Goal: Task Accomplishment & Management: Manage account settings

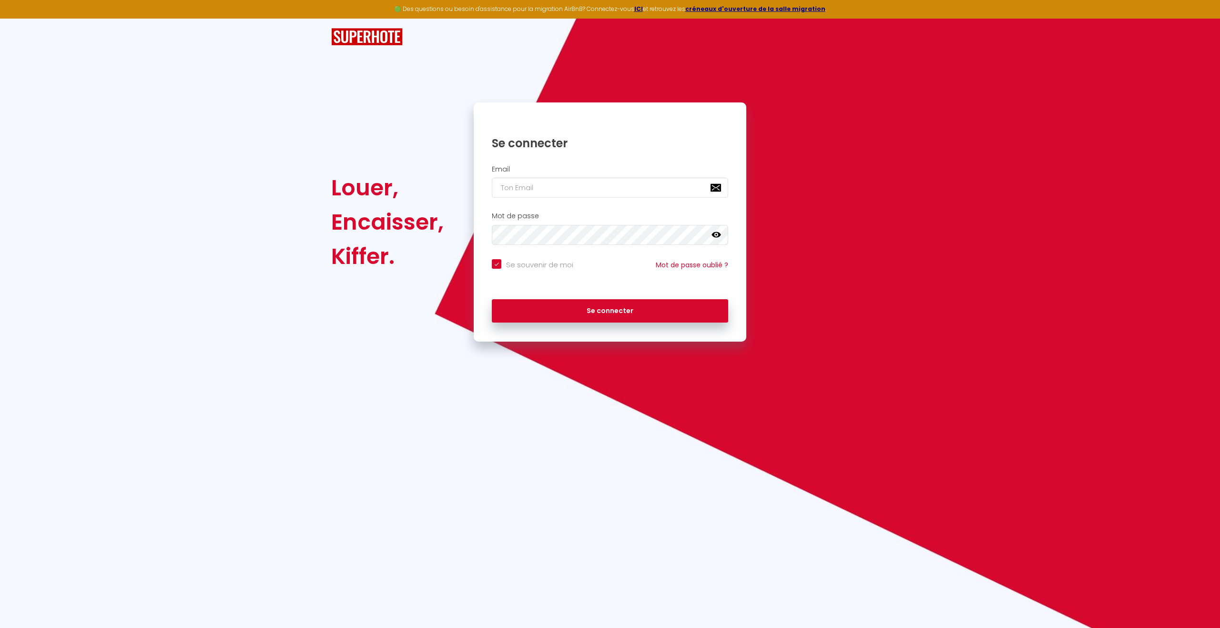
checkbox input "true"
type input "[PERSON_NAME][EMAIL_ADDRESS][PERSON_NAME][DOMAIN_NAME]"
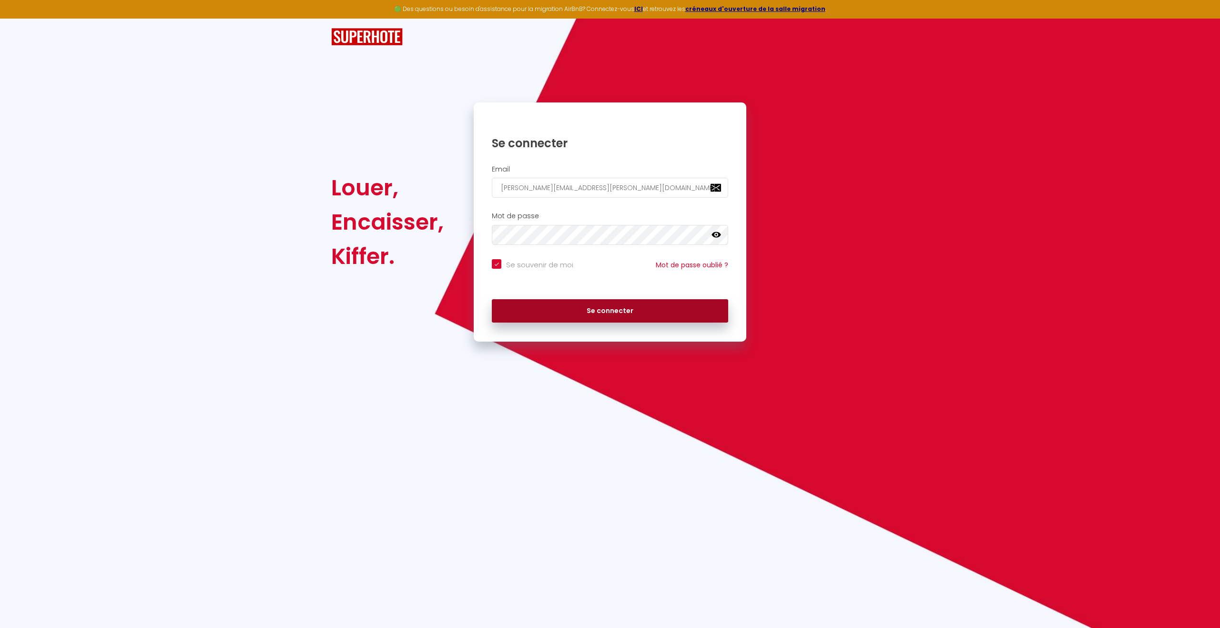
click at [602, 309] on button "Se connecter" at bounding box center [610, 311] width 236 height 24
checkbox input "true"
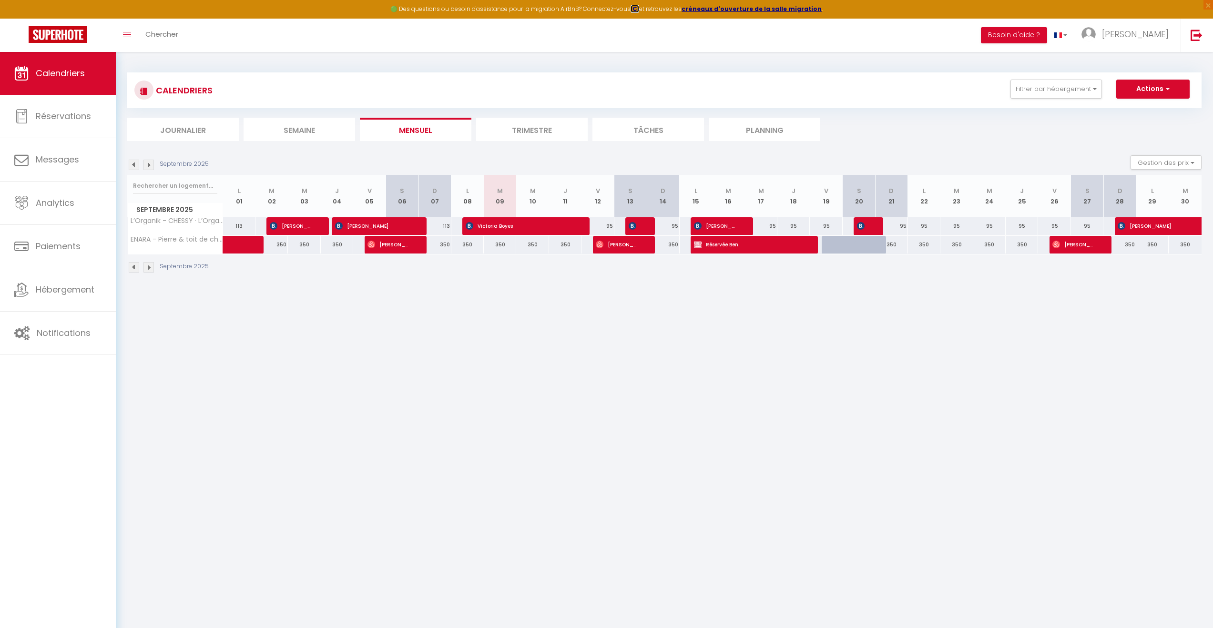
click at [639, 8] on strong "ICI" at bounding box center [635, 9] width 9 height 8
click at [760, 5] on strong "créneaux d'ouverture de la salle migration" at bounding box center [752, 9] width 140 height 8
drag, startPoint x: 777, startPoint y: 535, endPoint x: 667, endPoint y: 555, distance: 112.4
click at [777, 535] on body "🟢 Des questions ou besoin d'assistance pour la migration AirBnB? Connectez-vous…" at bounding box center [606, 366] width 1213 height 628
click at [86, 342] on link "Notifications" at bounding box center [58, 333] width 116 height 43
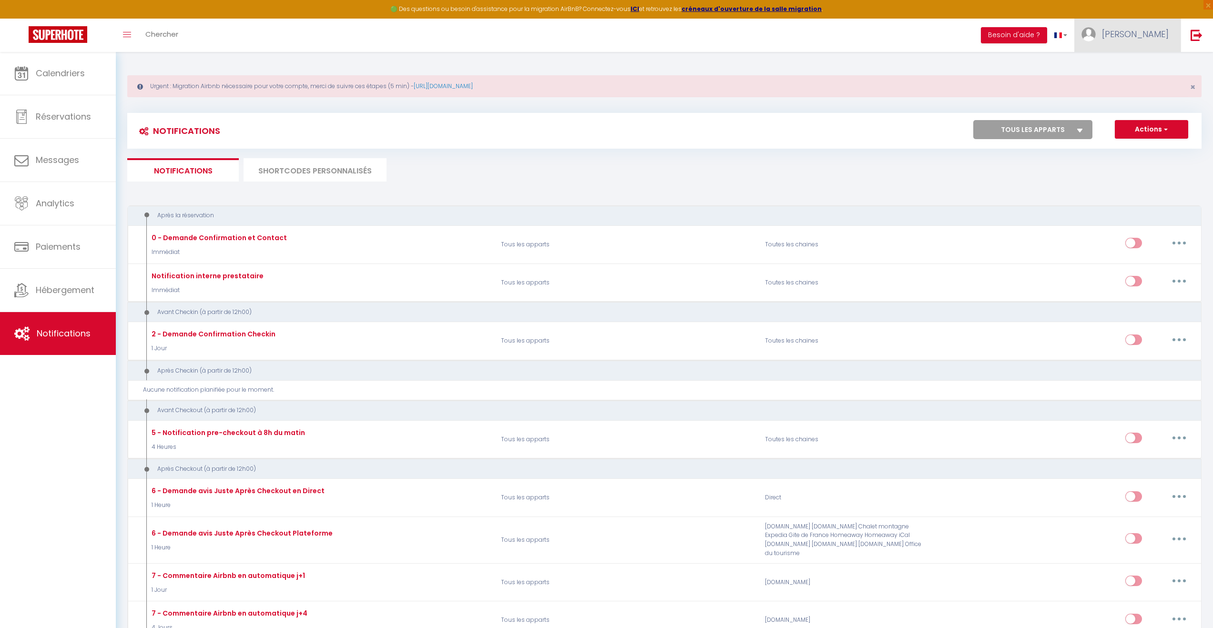
click at [1081, 35] on img at bounding box center [1088, 34] width 14 height 14
click at [1160, 69] on link "Paramètres" at bounding box center [1142, 66] width 71 height 16
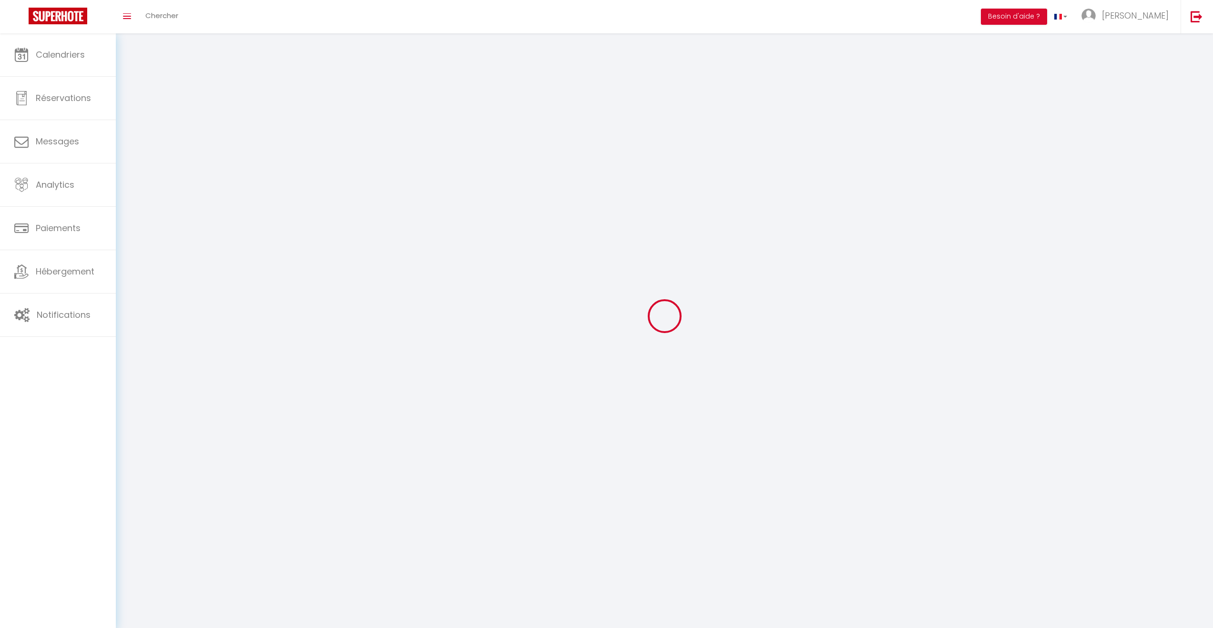
type input "[PERSON_NAME]"
type input "DELEAU - LIGER"
type input "0648164258"
type input "49 promenade des golfeurs"
type input "77600"
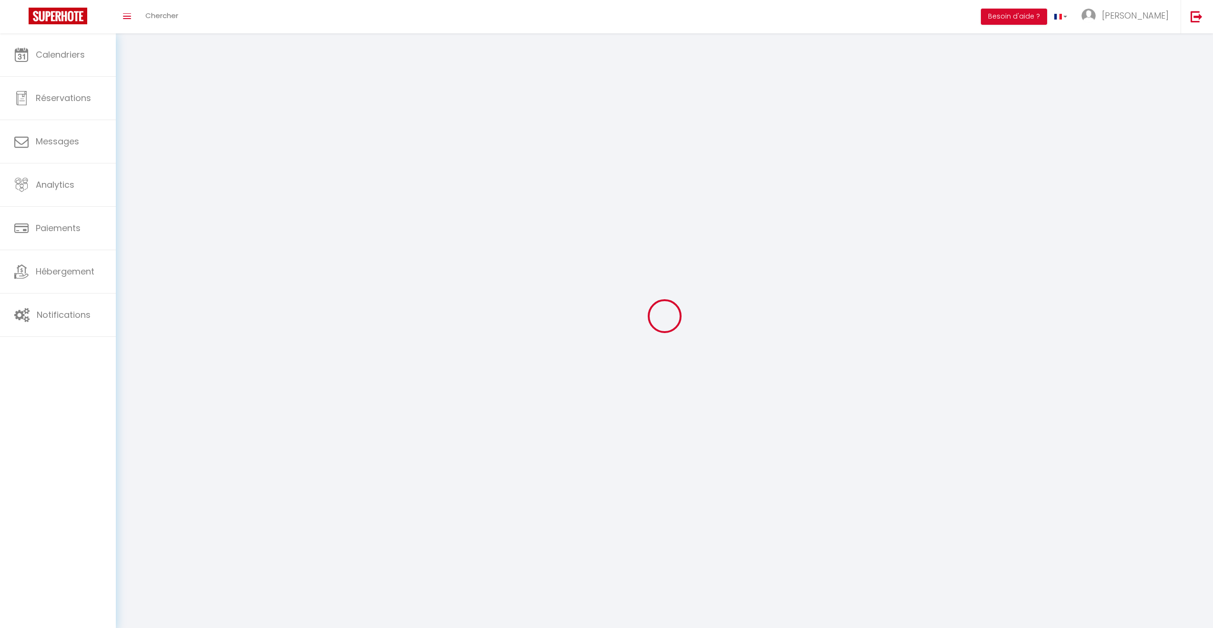
type input "Bussy-[GEOGRAPHIC_DATA]"
type input "9h1MkLqogMv2WWoCJtcZoO6p1"
type input "ZV9NtqKUEZbGHzsHELZS1x7OE"
type input "[URL][DOMAIN_NAME]"
select select "28"
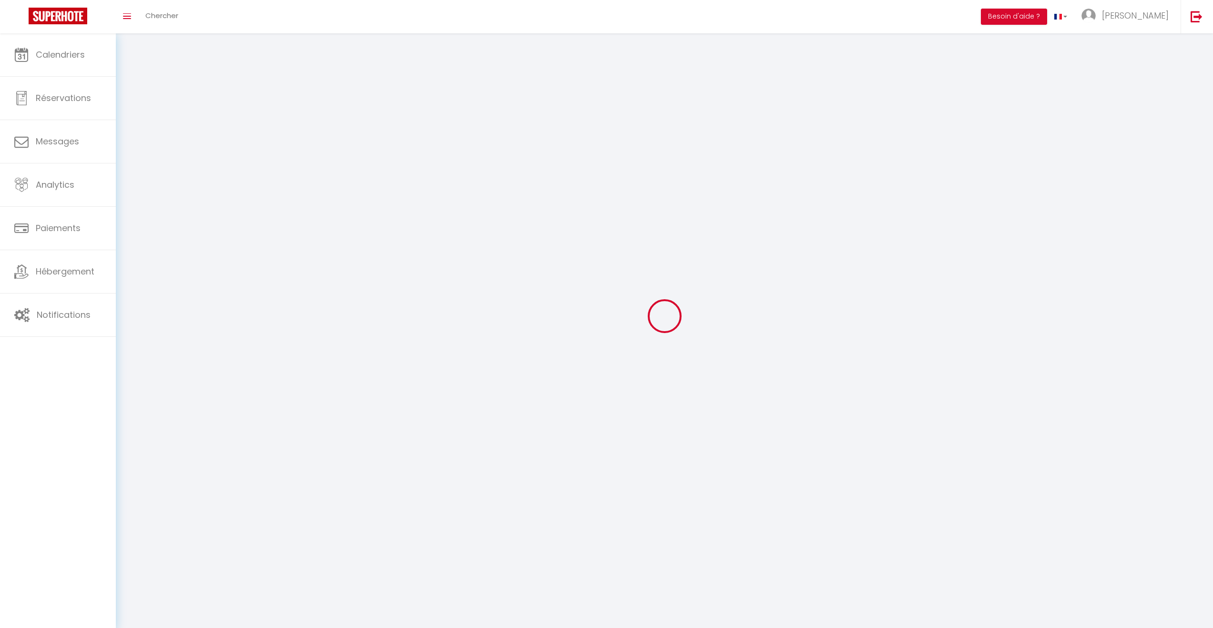
select select "fr"
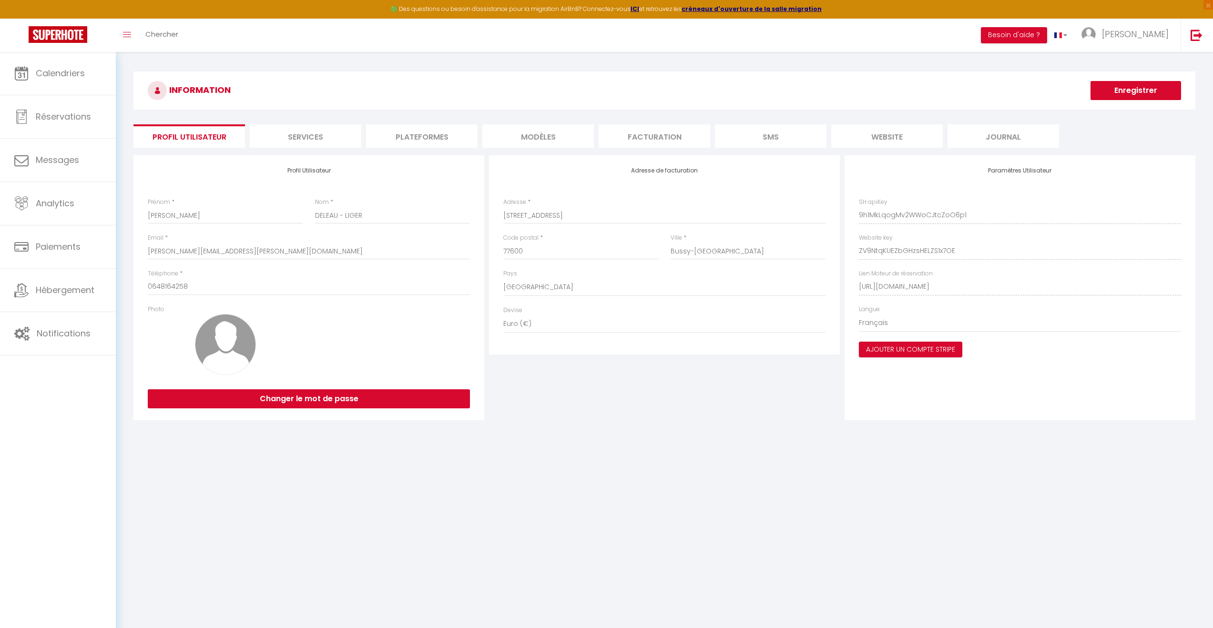
click at [434, 137] on li "Plateformes" at bounding box center [422, 135] width 112 height 23
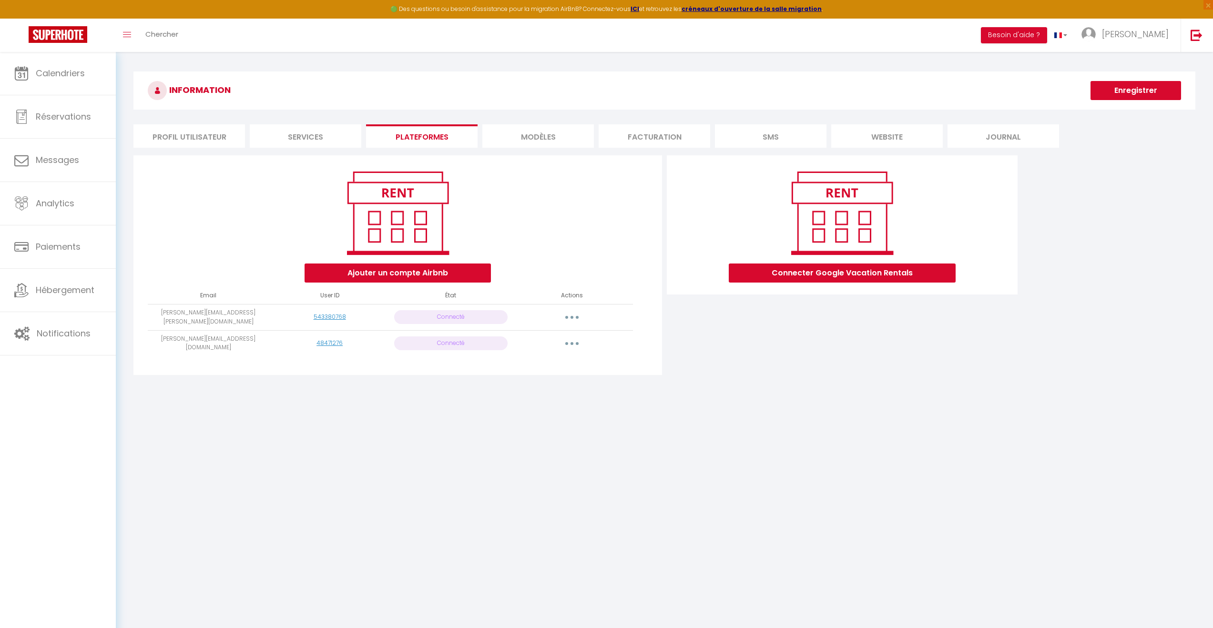
click at [581, 336] on button "button" at bounding box center [572, 343] width 27 height 15
click at [559, 395] on link "Reconnecter le compte" at bounding box center [529, 399] width 105 height 16
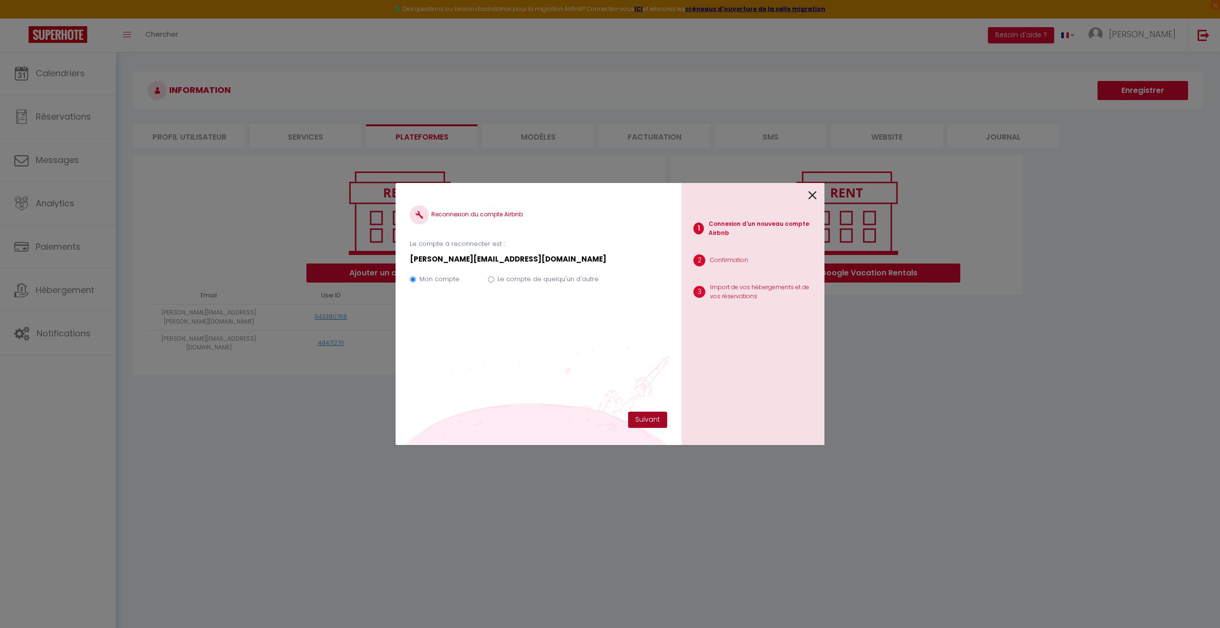
click at [650, 417] on button "Suivant" at bounding box center [647, 420] width 39 height 16
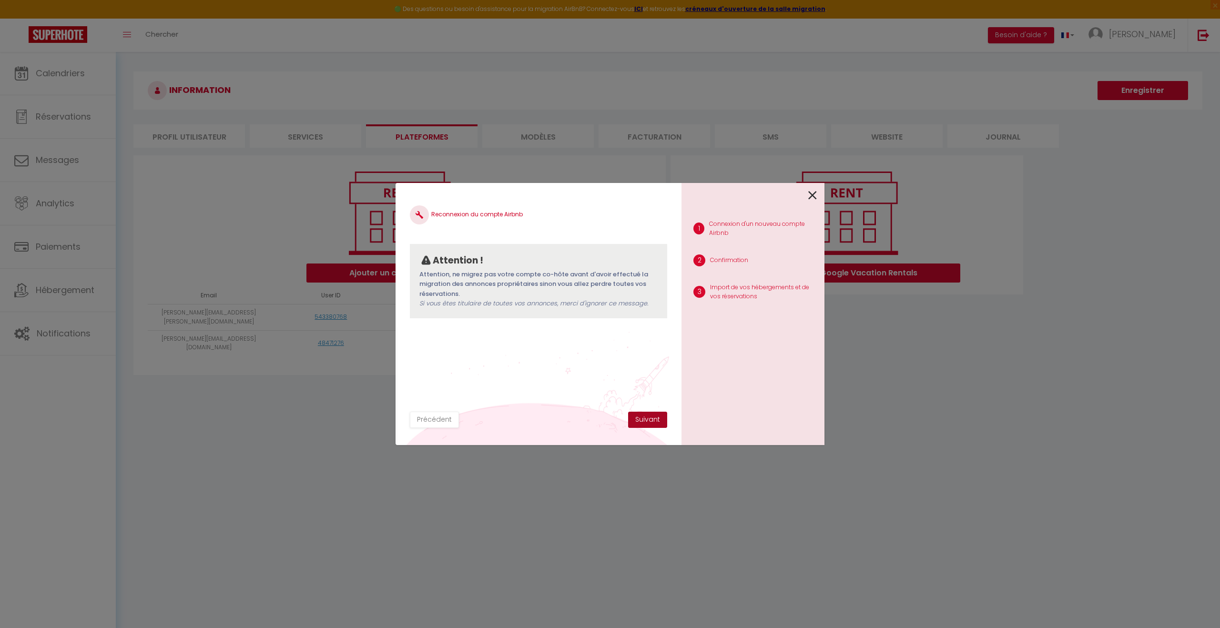
click at [649, 420] on button "Suivant" at bounding box center [647, 420] width 39 height 16
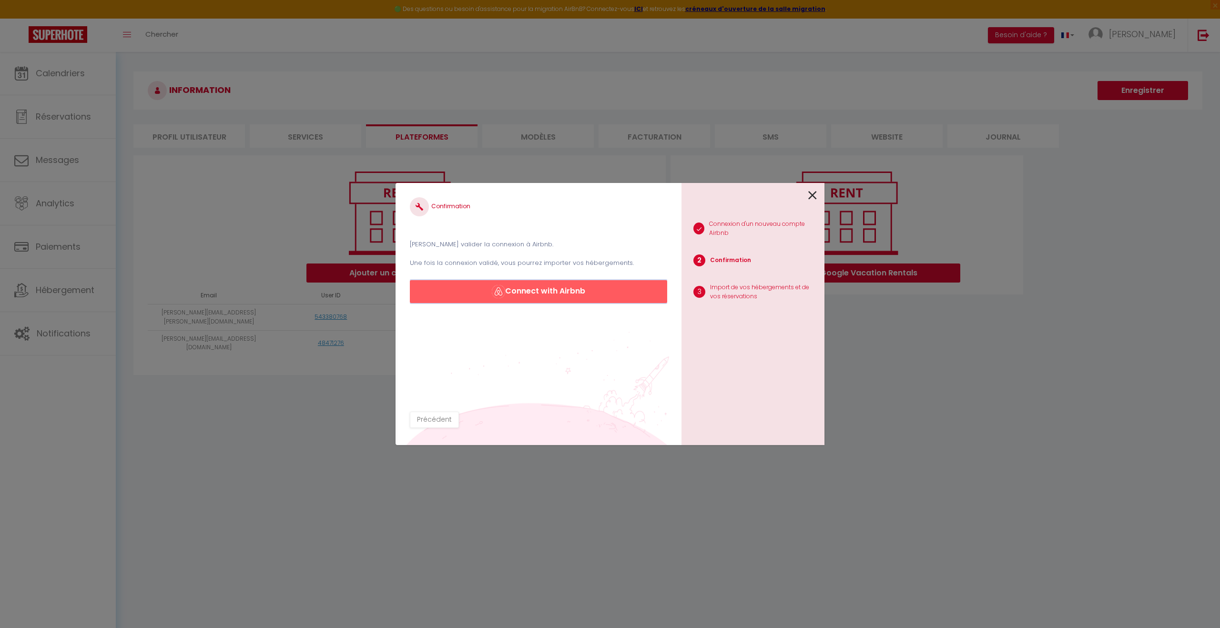
click at [571, 291] on button "Connect with Airbnb" at bounding box center [538, 291] width 257 height 23
click at [815, 197] on icon at bounding box center [812, 195] width 9 height 14
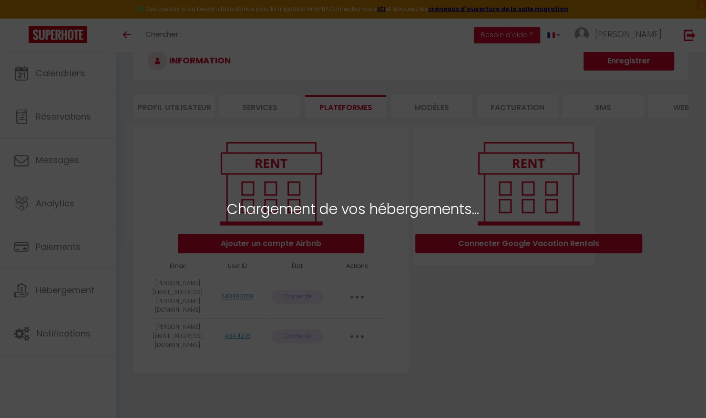
scroll to position [52, 0]
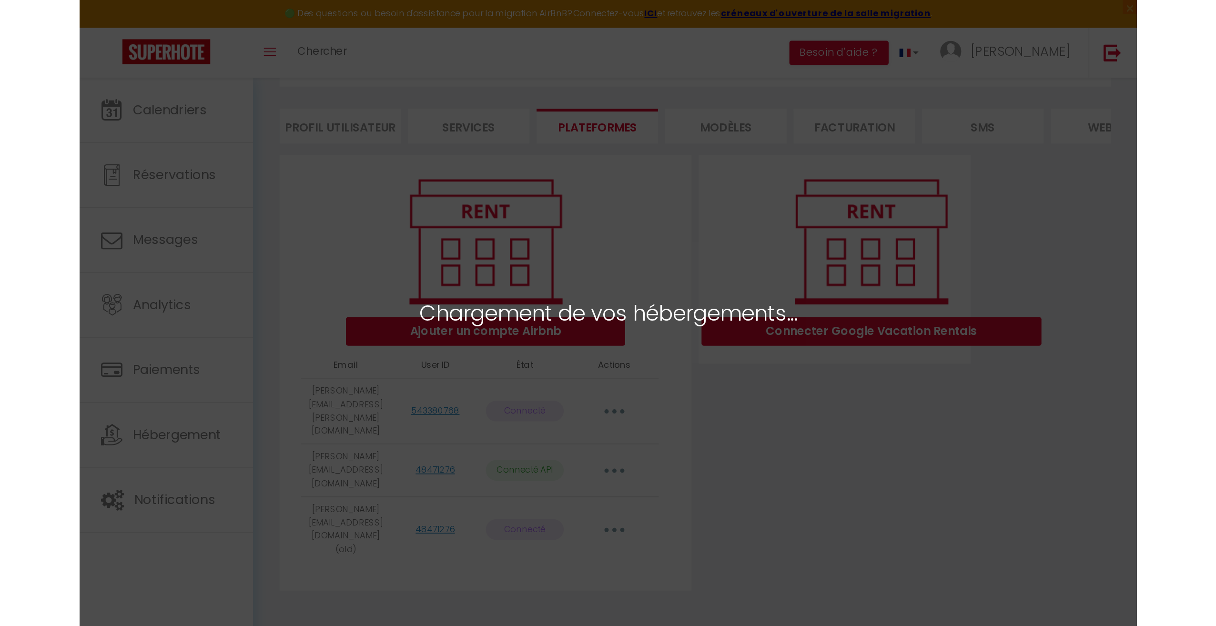
scroll to position [52, 0]
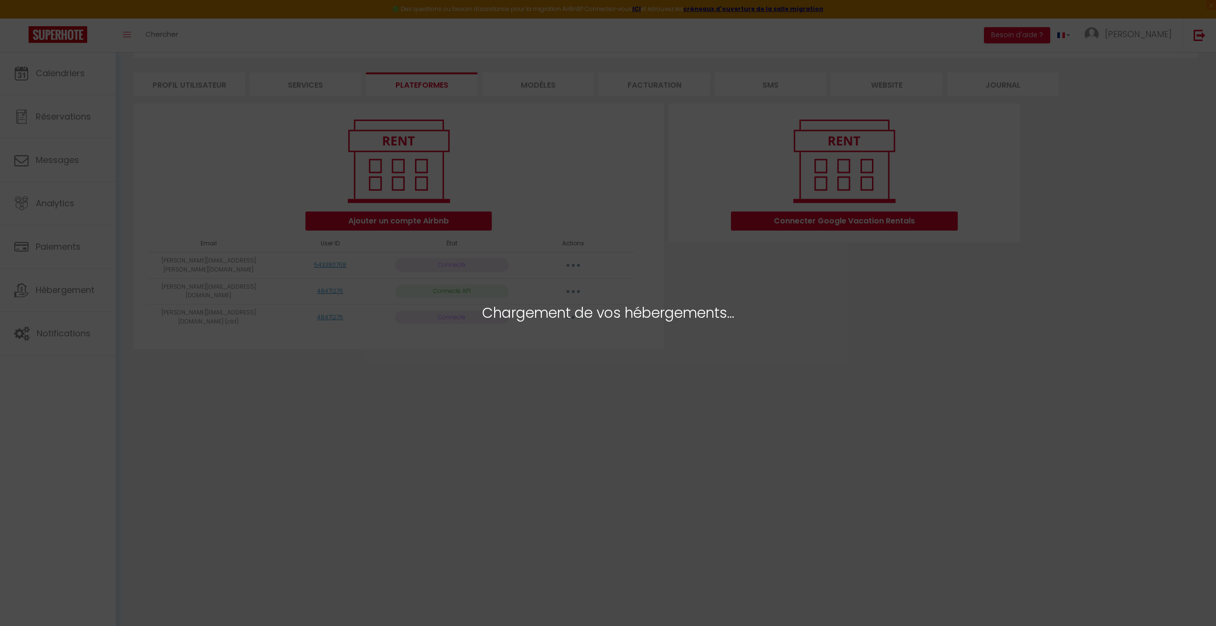
select select "40198"
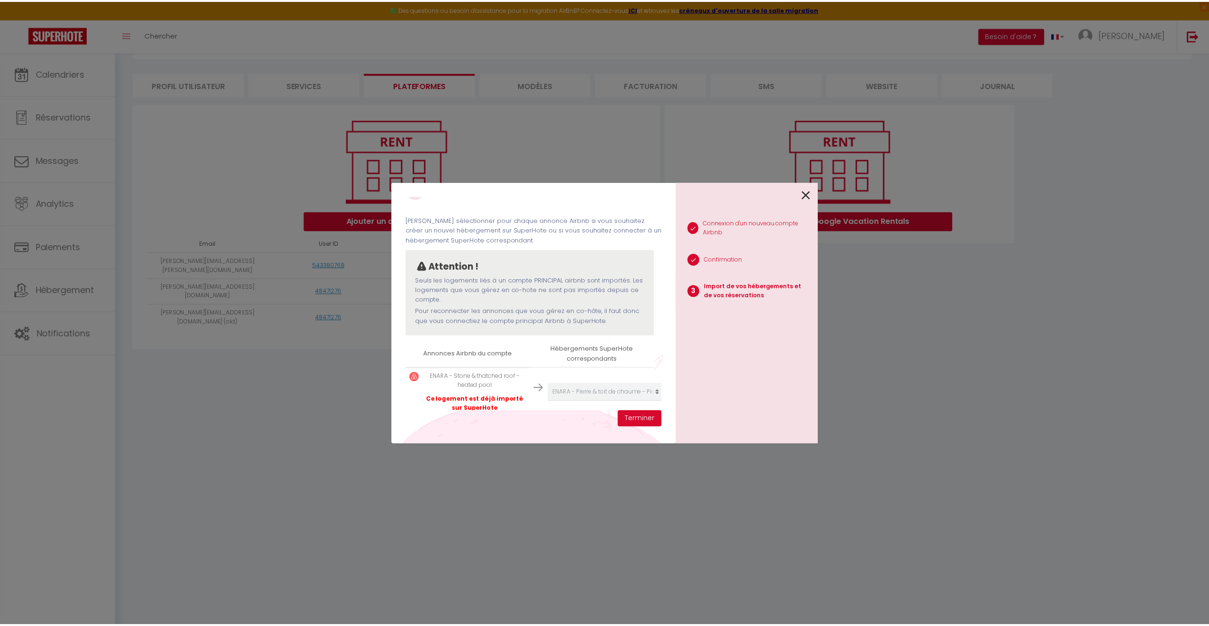
scroll to position [44, 0]
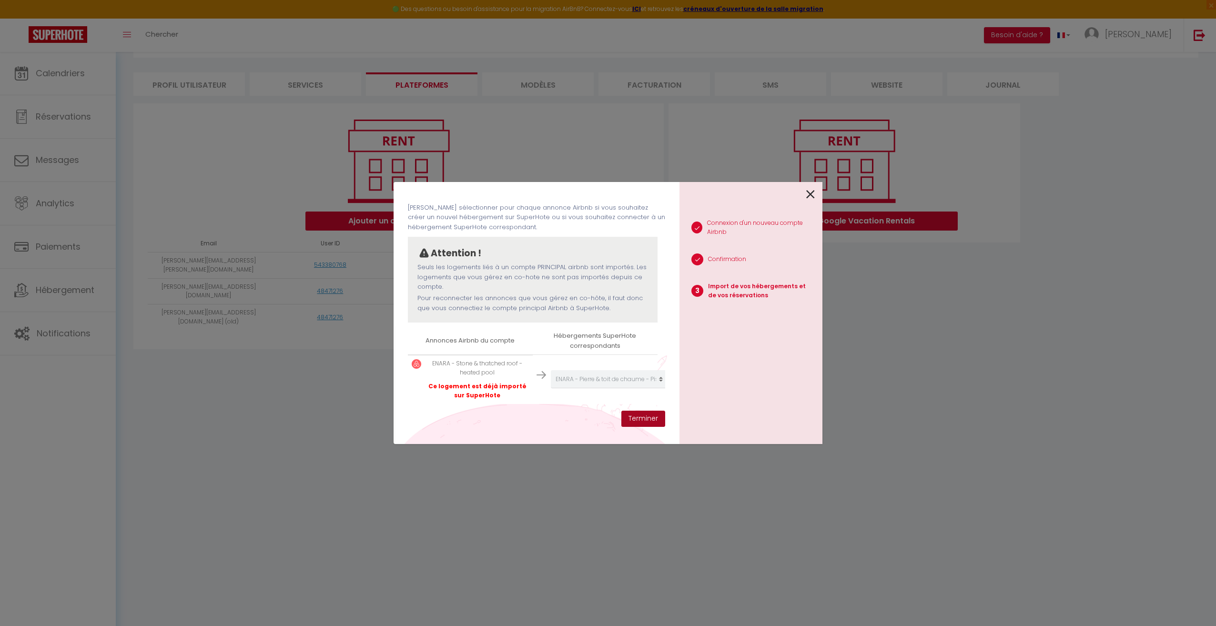
click at [642, 418] on button "Terminer" at bounding box center [644, 419] width 44 height 16
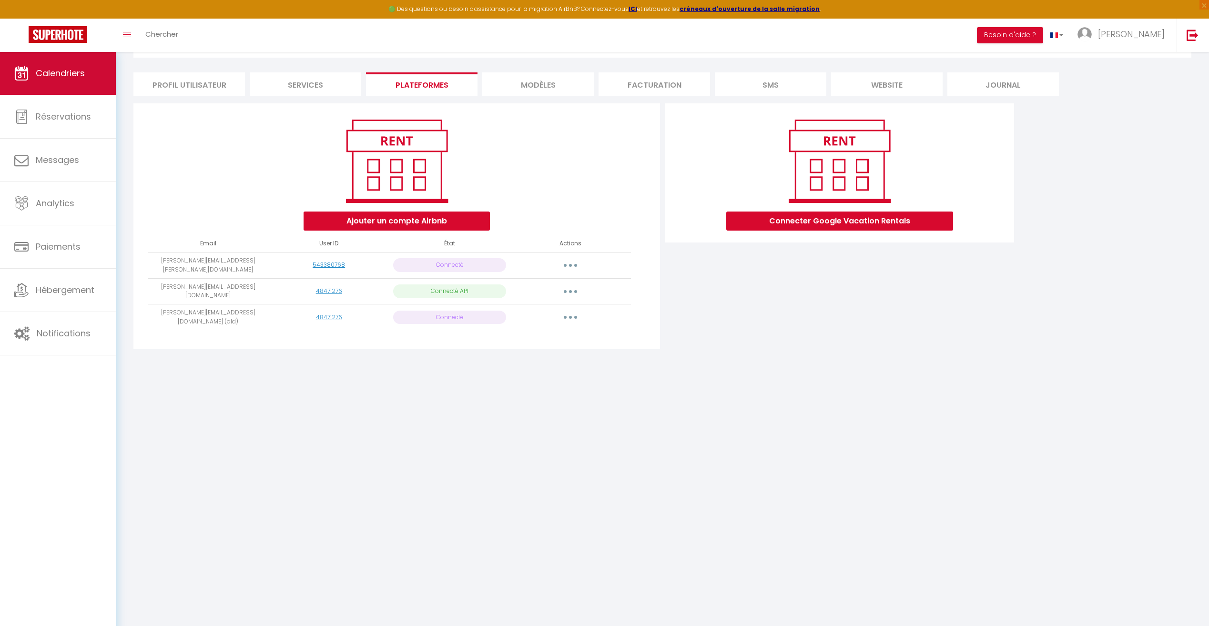
click at [57, 75] on span "Calendriers" at bounding box center [60, 73] width 49 height 12
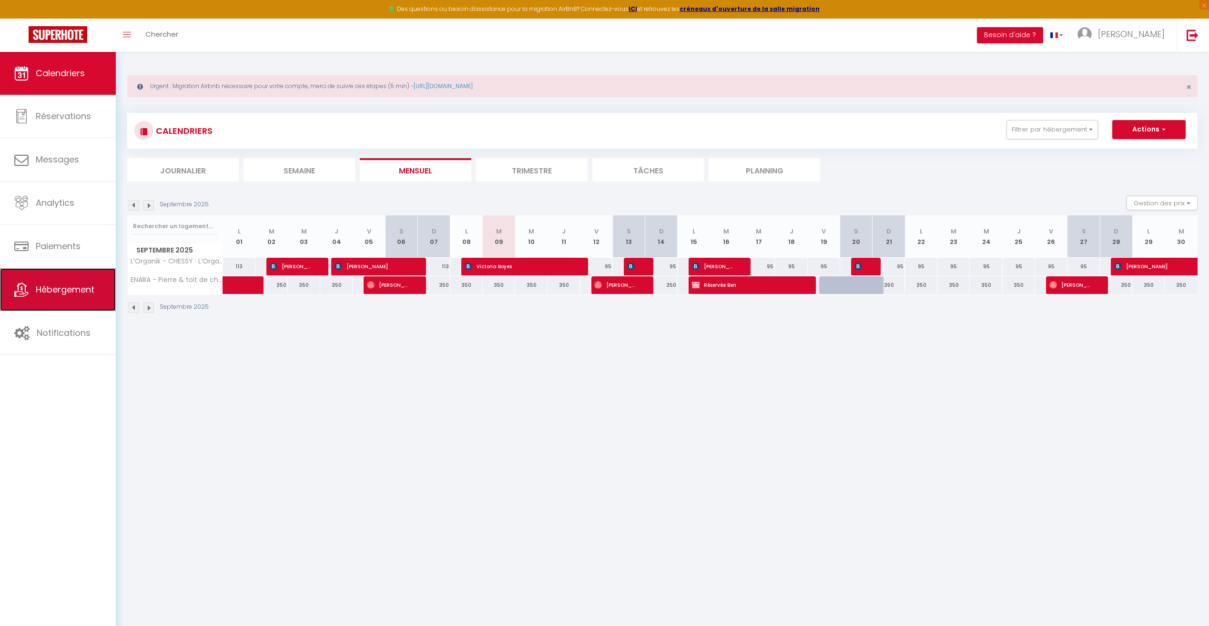
click at [77, 289] on span "Hébergement" at bounding box center [65, 290] width 59 height 12
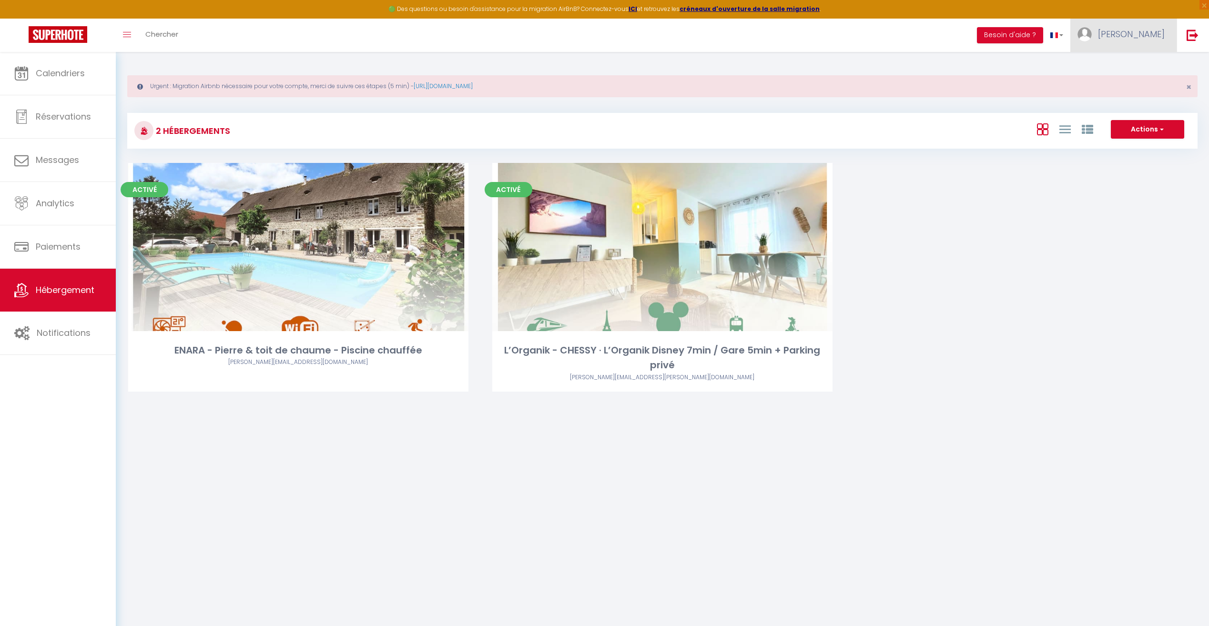
click at [713, 36] on img at bounding box center [1085, 34] width 14 height 14
click at [713, 63] on link "Paramètres" at bounding box center [1138, 66] width 71 height 16
select select "fr"
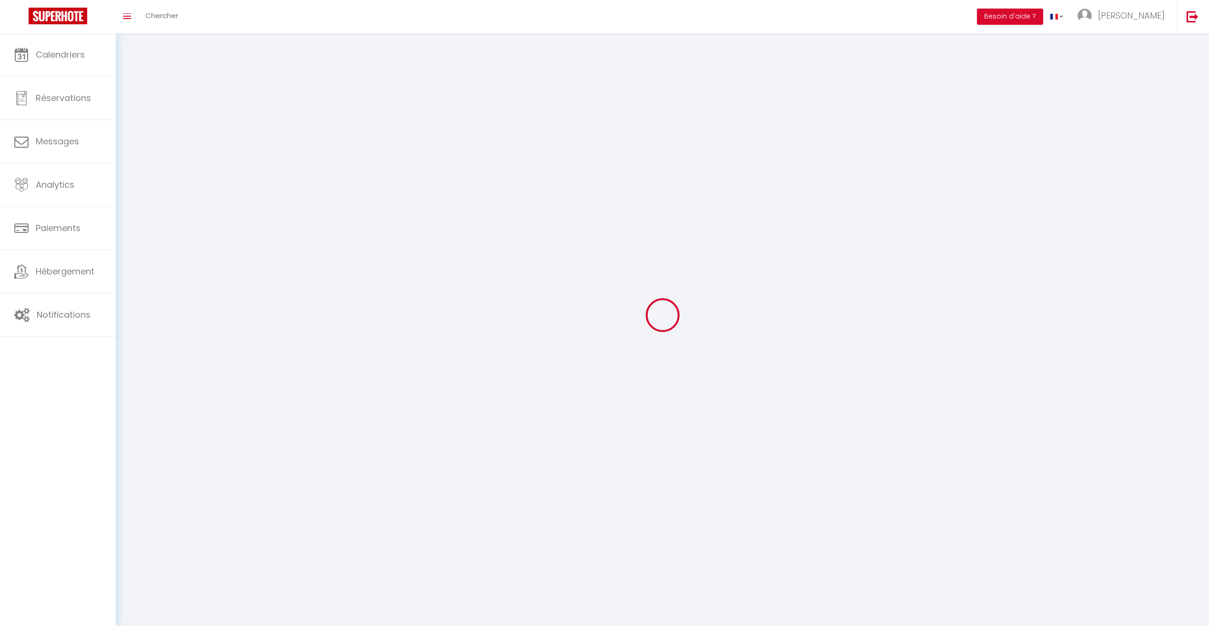
type input "[PERSON_NAME]"
type input "DELEAU - LIGER"
type input "0648164258"
type input "[STREET_ADDRESS]"
type input "77600"
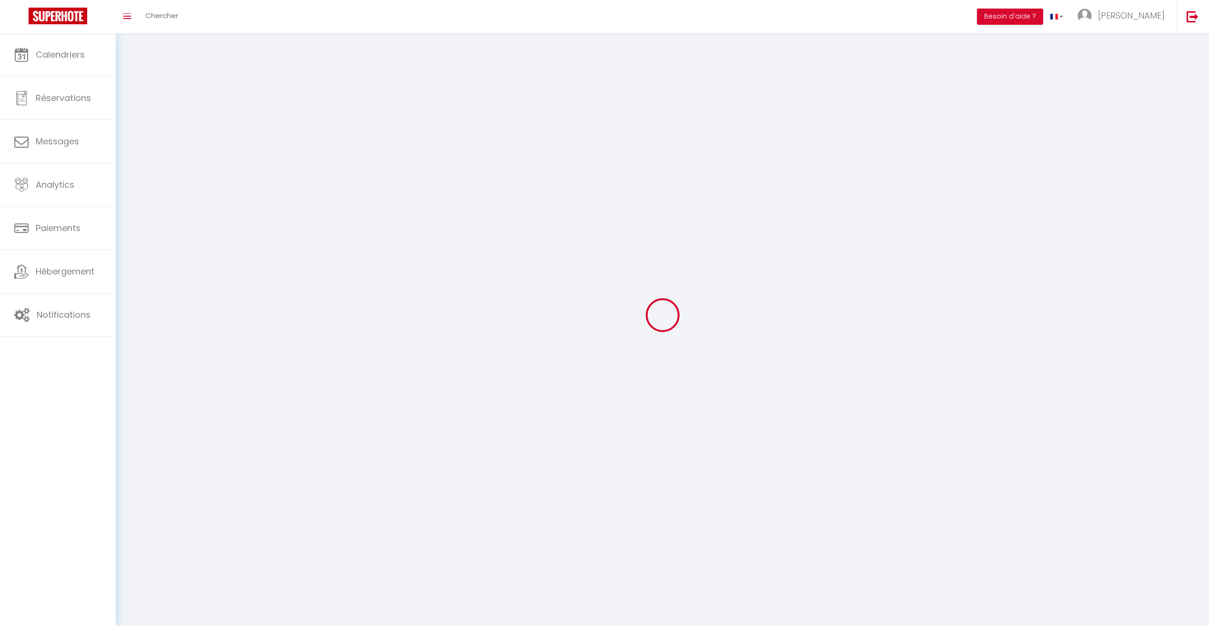
type input "Bussy-[GEOGRAPHIC_DATA]"
type input "9h1MkLqogMv2WWoCJtcZoO6p1"
type input "ZV9NtqKUEZbGHzsHELZS1x7OE"
type input "9h1MkLqogMv2WWoCJtcZoO6p1"
type input "ZV9NtqKUEZbGHzsHELZS1x7OE"
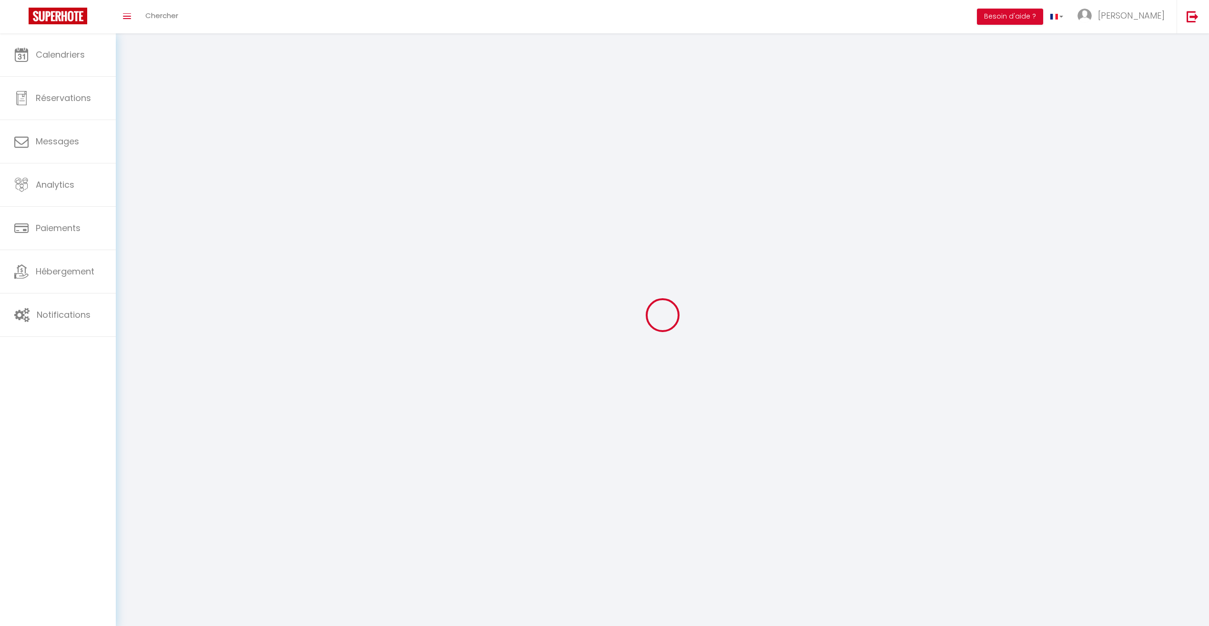
type input "[URL][DOMAIN_NAME]"
select select "1"
select select "28"
select select "fr"
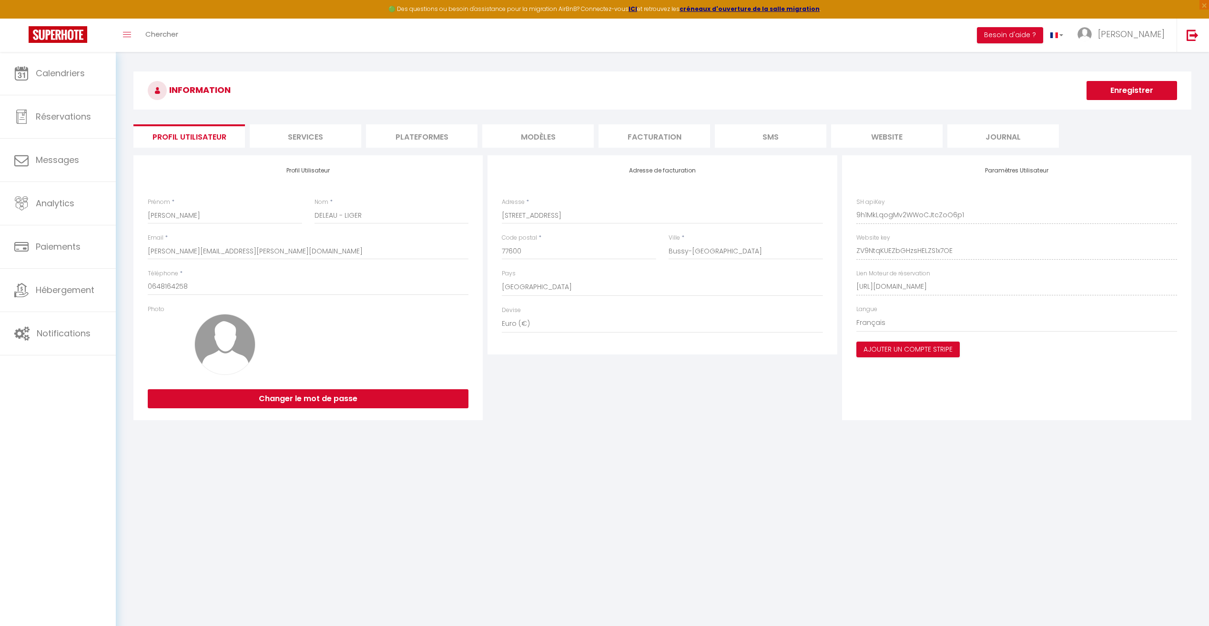
click at [414, 138] on li "Plateformes" at bounding box center [422, 135] width 112 height 23
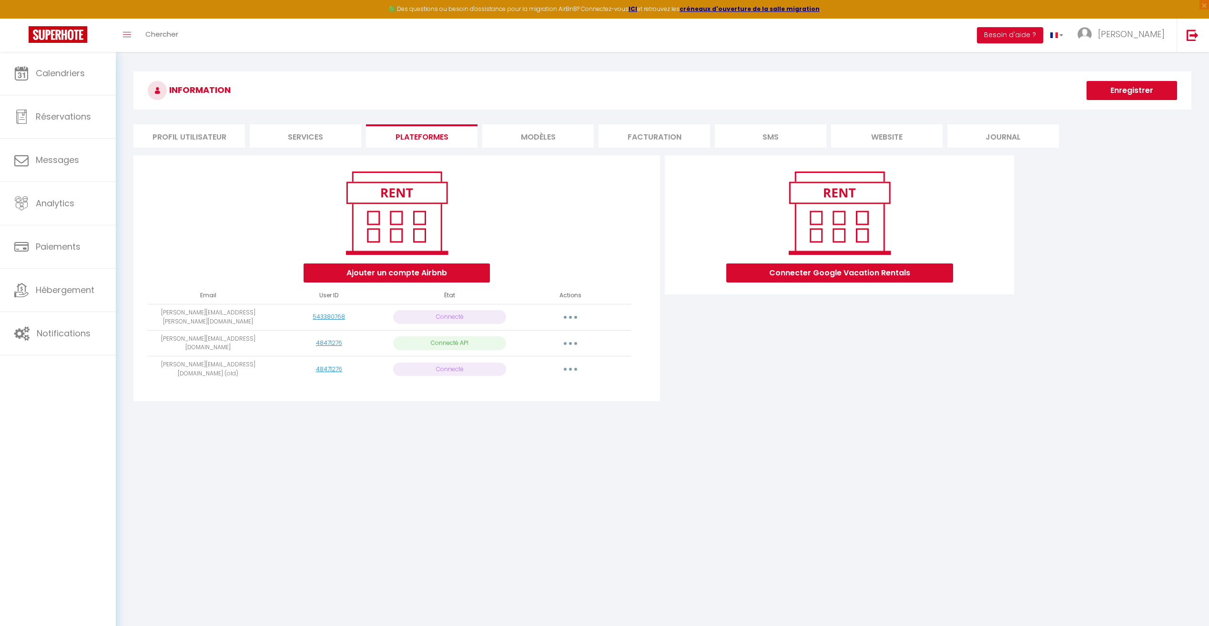
click at [688, 140] on li "Facturation" at bounding box center [655, 135] width 112 height 23
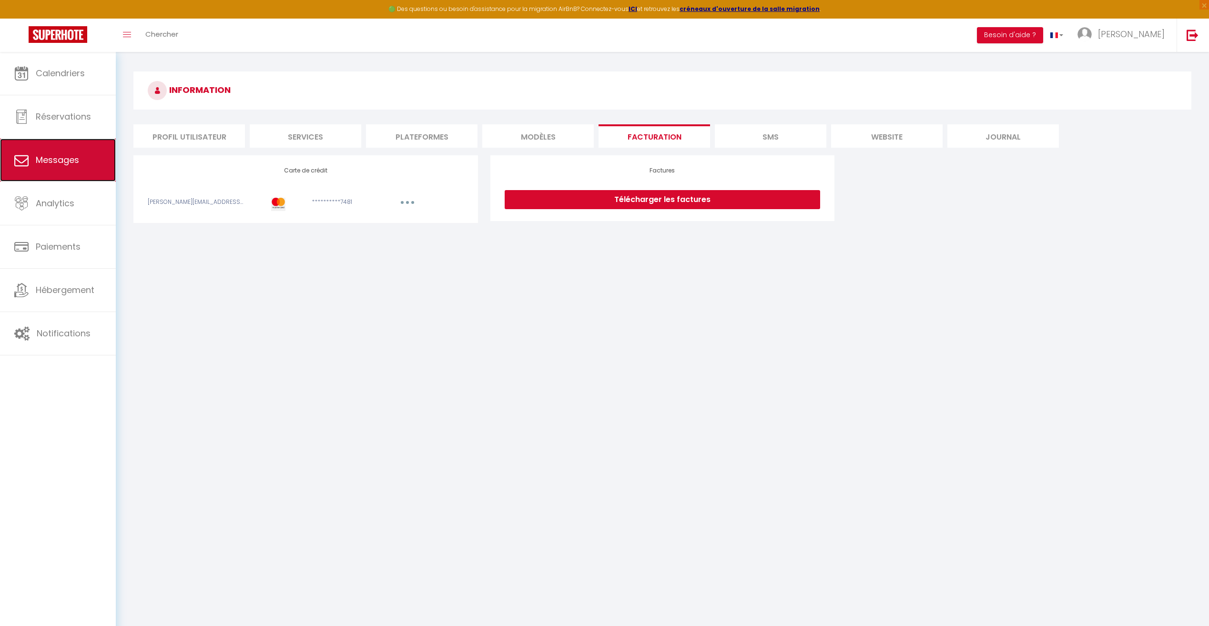
click at [72, 169] on link "Messages" at bounding box center [58, 160] width 116 height 43
select select "message"
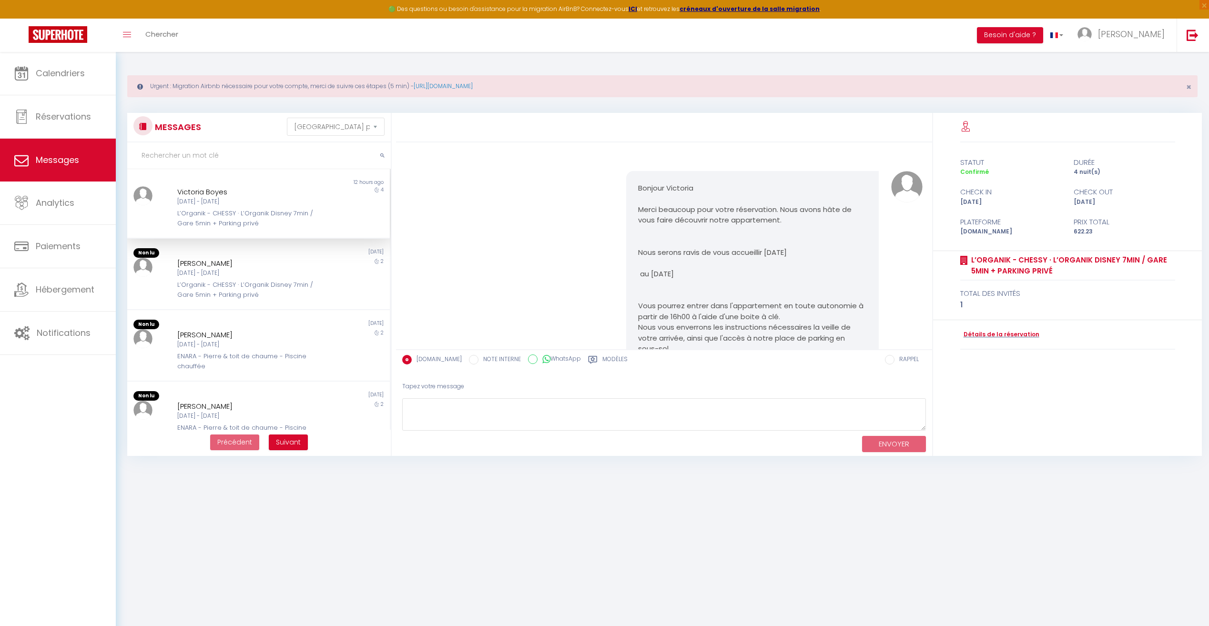
scroll to position [1940, 0]
